Goal: Transaction & Acquisition: Purchase product/service

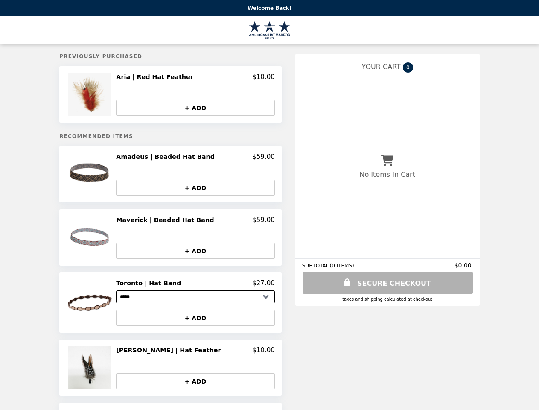
click at [107, 95] on img at bounding box center [90, 94] width 45 height 43
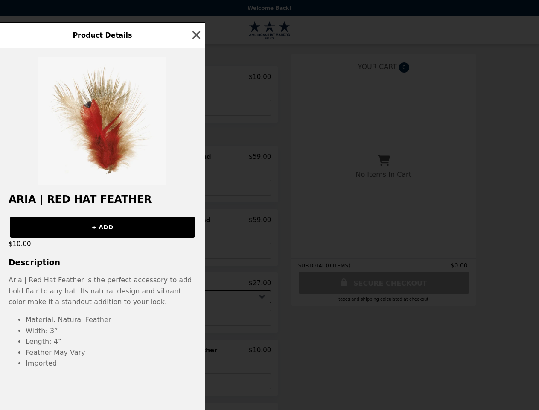
click at [196, 78] on div "Product Details Aria | Red Hat Feather + ADD $10.00 Description Aria | Red Hat …" at bounding box center [269, 205] width 539 height 410
click at [196, 108] on div at bounding box center [102, 116] width 205 height 137
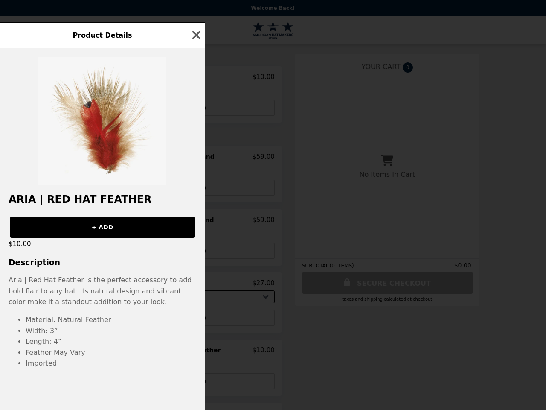
click at [107, 176] on div "Product Details Aria | Red Hat Feather + ADD $10.00 Description Aria | Red Hat …" at bounding box center [273, 205] width 546 height 410
click at [196, 159] on h2 "Amadeus | Beaded Hat Band" at bounding box center [167, 157] width 102 height 8
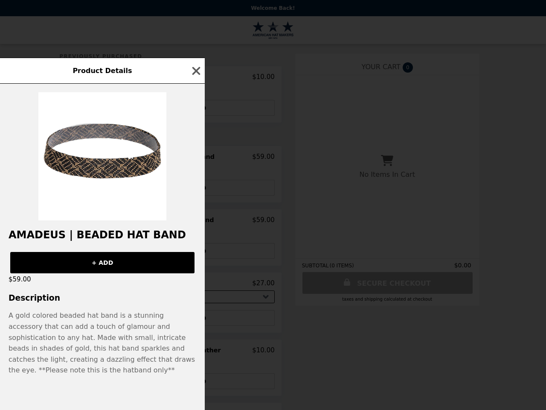
click at [196, 189] on div "Product Details Amadeus | Beaded Hat Band + ADD $59.00 Description A gold color…" at bounding box center [273, 205] width 546 height 410
click at [107, 239] on h2 "Amadeus | Beaded Hat Band" at bounding box center [102, 235] width 205 height 12
click at [196, 222] on div "Product Details Amadeus | Beaded Hat Band + ADD $59.00 Description A gold color…" at bounding box center [273, 205] width 546 height 410
click at [196, 252] on div "Product Details Amadeus | Beaded Hat Band + ADD $59.00 Description A gold color…" at bounding box center [273, 205] width 546 height 410
